Goal: Complete application form

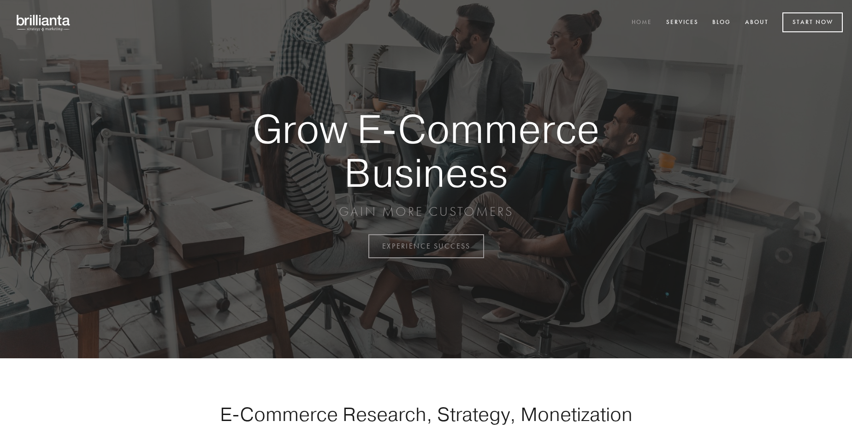
scroll to position [2416, 0]
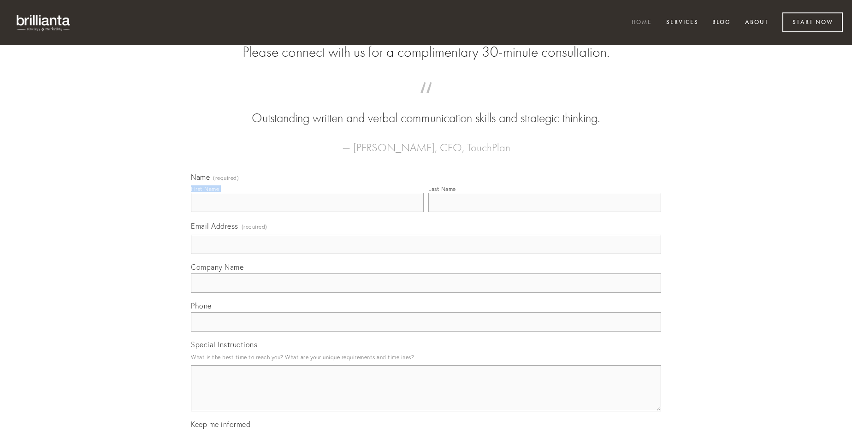
type input "[PERSON_NAME]"
click at [544, 212] on input "Last Name" at bounding box center [544, 202] width 233 height 19
type input "[PERSON_NAME]"
click at [426, 254] on input "Email Address (required)" at bounding box center [426, 244] width 470 height 19
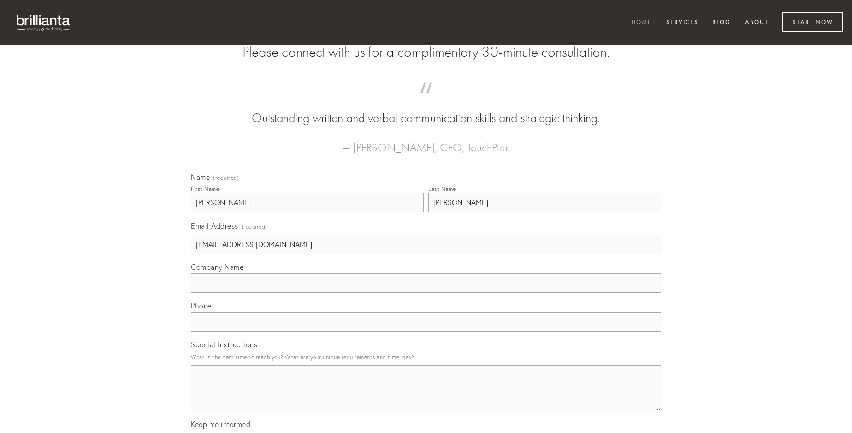
type input "[EMAIL_ADDRESS][DOMAIN_NAME]"
click at [426, 293] on input "Company Name" at bounding box center [426, 282] width 470 height 19
type input "verbera"
click at [426, 331] on input "text" at bounding box center [426, 321] width 470 height 19
click at [426, 396] on textarea "Special Instructions" at bounding box center [426, 388] width 470 height 46
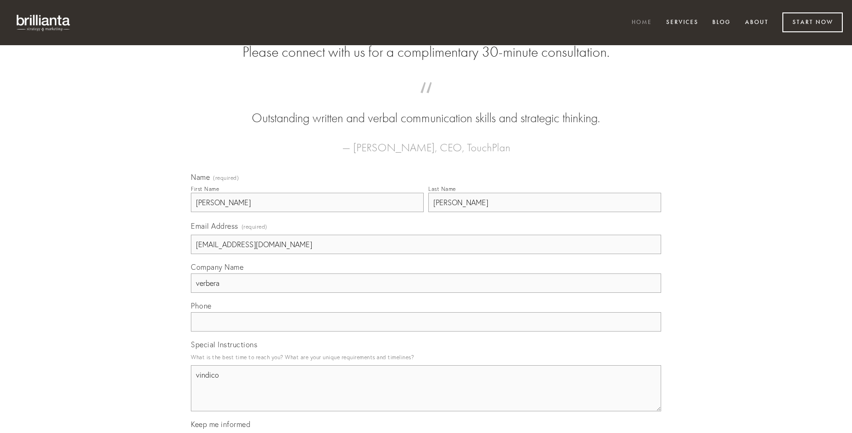
type textarea "vindico"
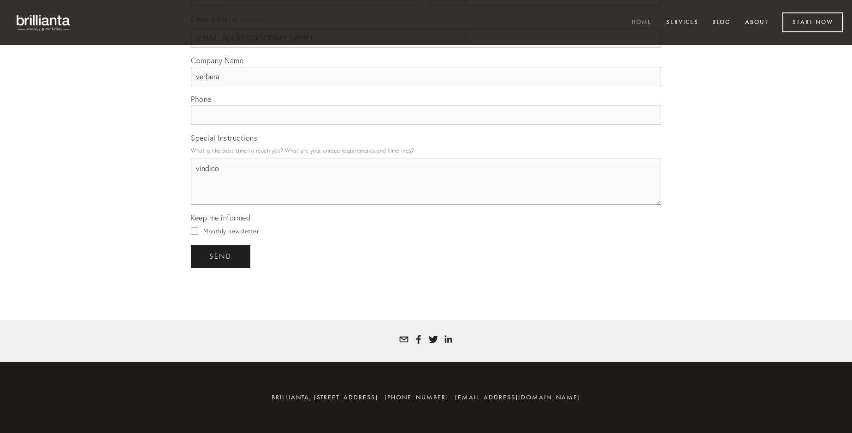
click at [221, 256] on span "send" at bounding box center [220, 256] width 23 height 8
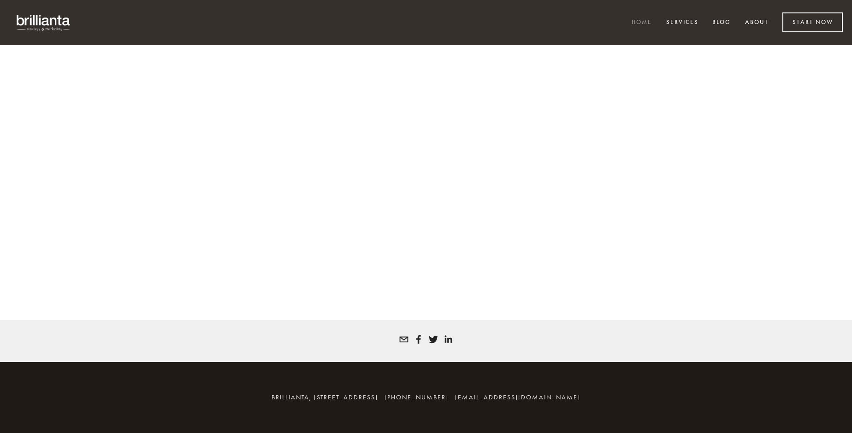
scroll to position [2403, 0]
